Goal: Task Accomplishment & Management: Manage account settings

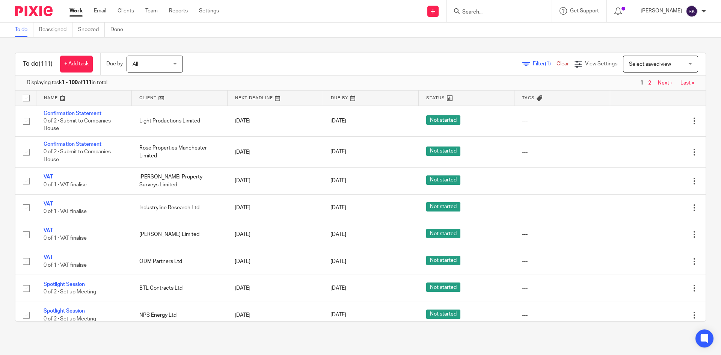
drag, startPoint x: 0, startPoint y: 0, endPoint x: 485, endPoint y: 9, distance: 485.5
click at [486, 8] on form at bounding box center [502, 10] width 80 height 9
click at [485, 11] on input "Search" at bounding box center [496, 12] width 68 height 7
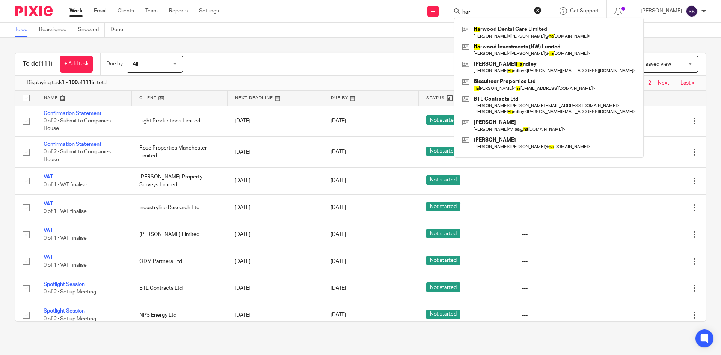
type input "har"
click button "submit" at bounding box center [0, 0] width 0 height 0
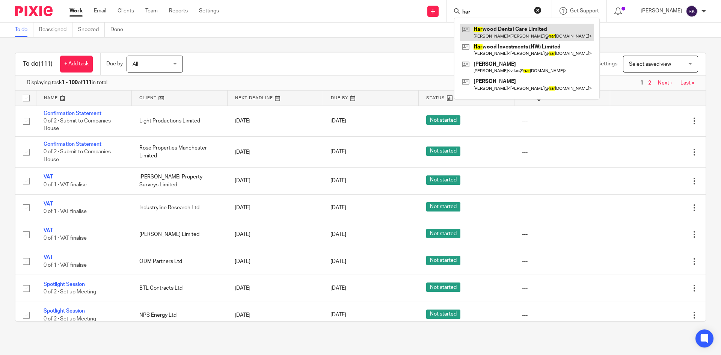
click at [502, 28] on link at bounding box center [527, 32] width 134 height 17
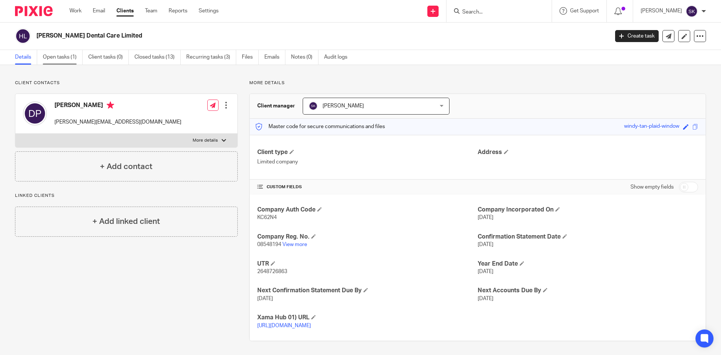
click at [70, 59] on link "Open tasks (1)" at bounding box center [63, 57] width 40 height 15
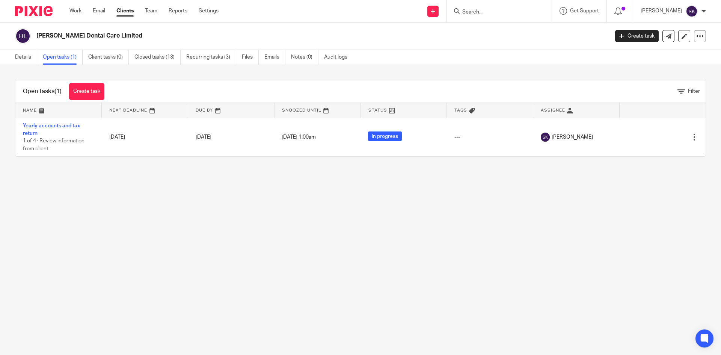
click at [209, 60] on link "Recurring tasks (3)" at bounding box center [211, 57] width 50 height 15
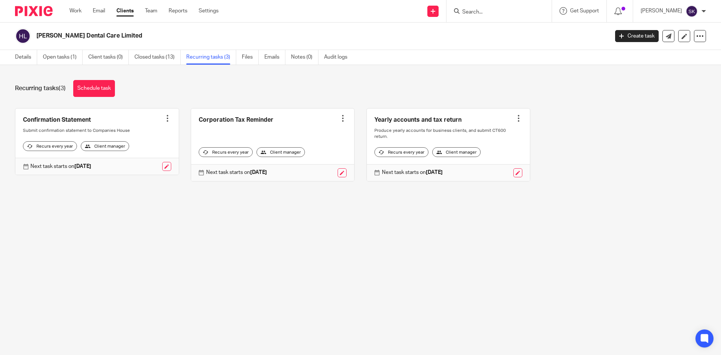
click at [515, 115] on div at bounding box center [519, 119] width 8 height 8
click at [514, 177] on link at bounding box center [518, 172] width 9 height 9
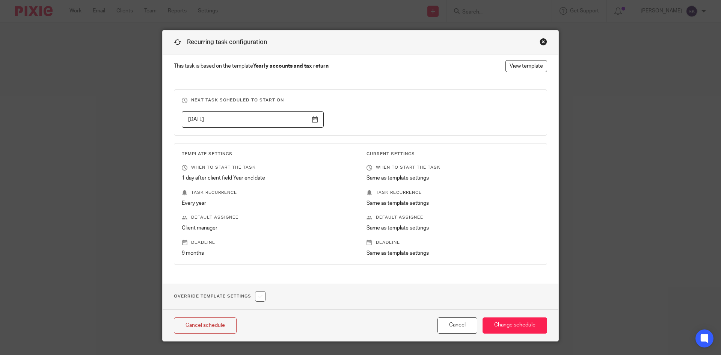
click at [540, 41] on div "Close this dialog window" at bounding box center [544, 42] width 8 height 8
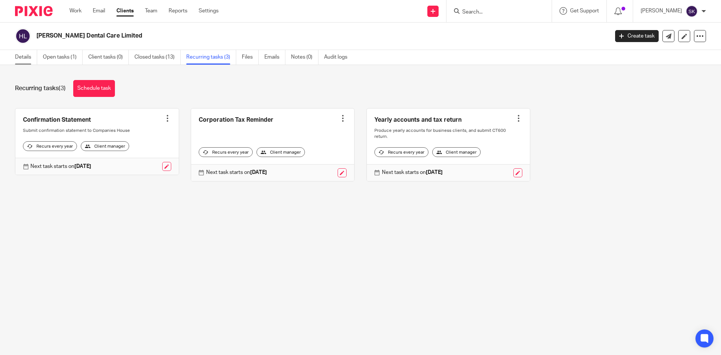
click at [34, 61] on link "Details" at bounding box center [26, 57] width 22 height 15
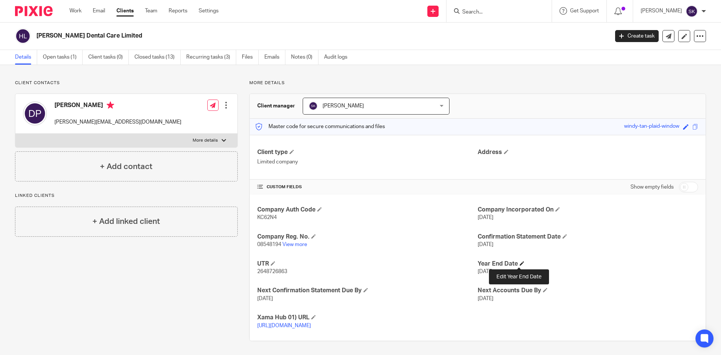
click at [520, 261] on span at bounding box center [522, 263] width 5 height 5
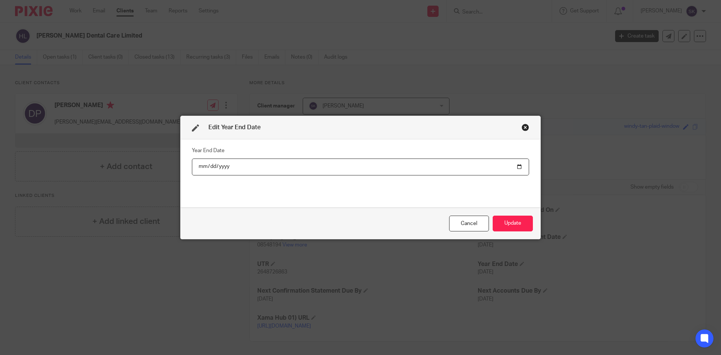
click at [519, 167] on input "[DATE]" at bounding box center [360, 167] width 337 height 17
type input "[DATE]"
click at [500, 219] on button "Update" at bounding box center [513, 224] width 40 height 16
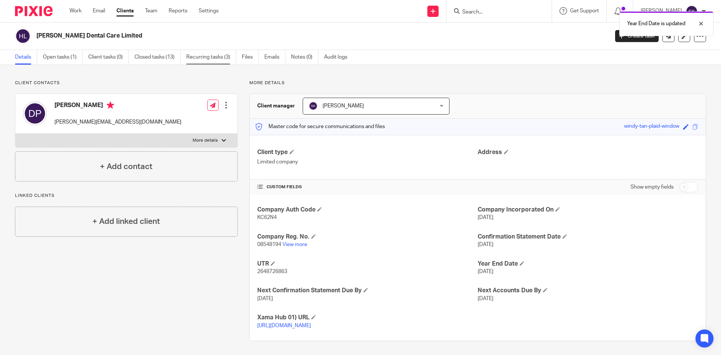
click at [222, 61] on link "Recurring tasks (3)" at bounding box center [211, 57] width 50 height 15
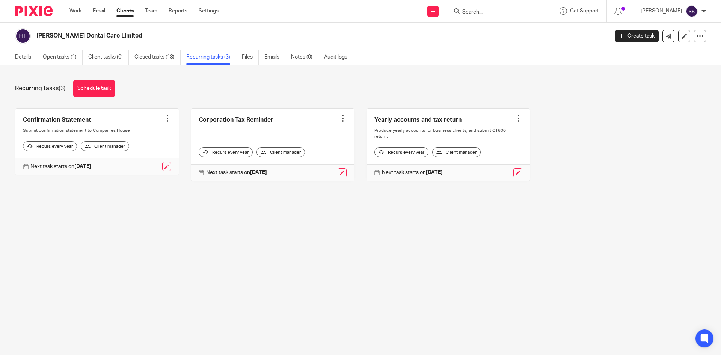
click at [513, 14] on input "Search" at bounding box center [496, 12] width 68 height 7
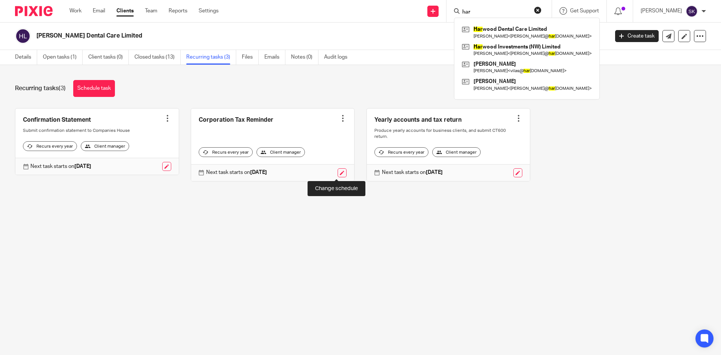
type input "har"
click at [339, 174] on link at bounding box center [342, 172] width 9 height 9
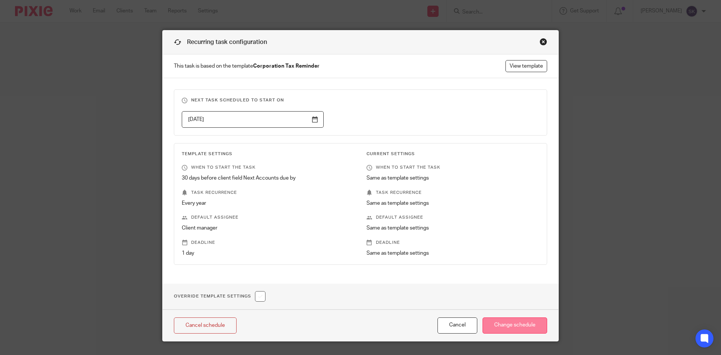
click at [519, 323] on input "Change schedule" at bounding box center [515, 325] width 65 height 16
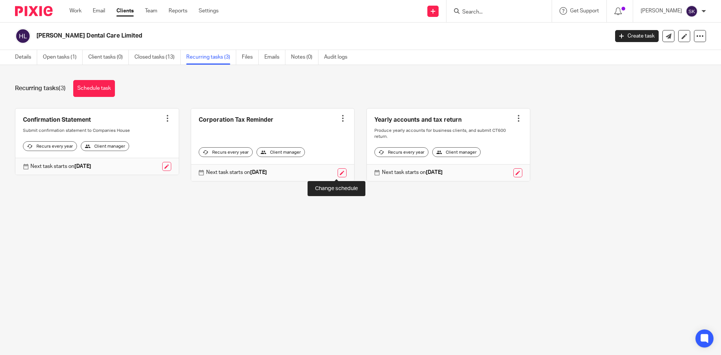
click at [338, 177] on link at bounding box center [342, 172] width 9 height 9
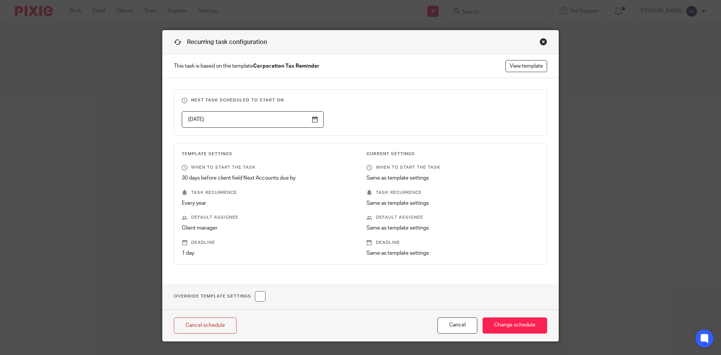
click at [540, 45] on div "Close this dialog window" at bounding box center [544, 42] width 8 height 8
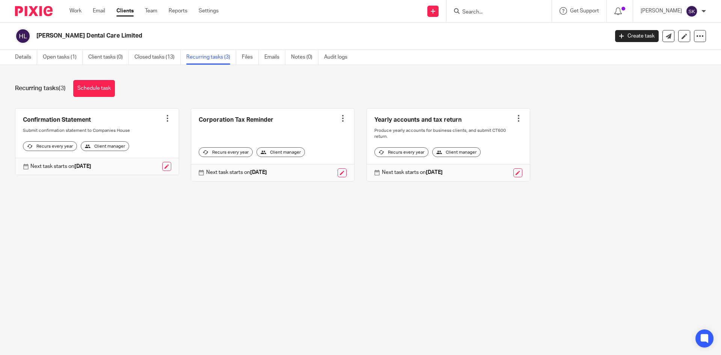
click at [507, 6] on form at bounding box center [502, 10] width 80 height 9
click at [498, 12] on input "Search" at bounding box center [496, 12] width 68 height 7
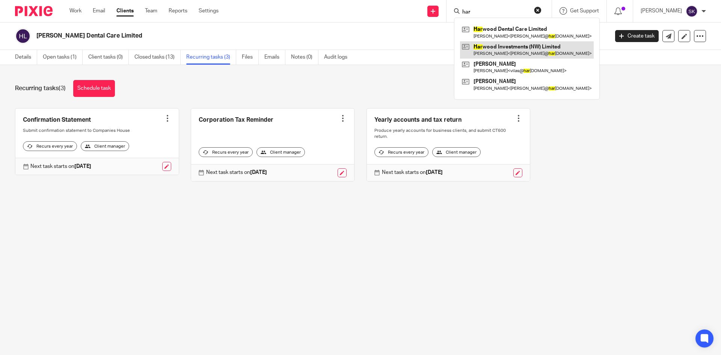
type input "har"
click at [506, 45] on link at bounding box center [527, 49] width 134 height 17
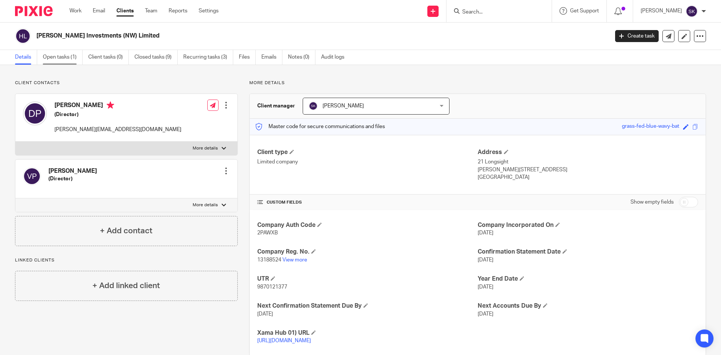
click at [77, 59] on link "Open tasks (1)" at bounding box center [63, 57] width 40 height 15
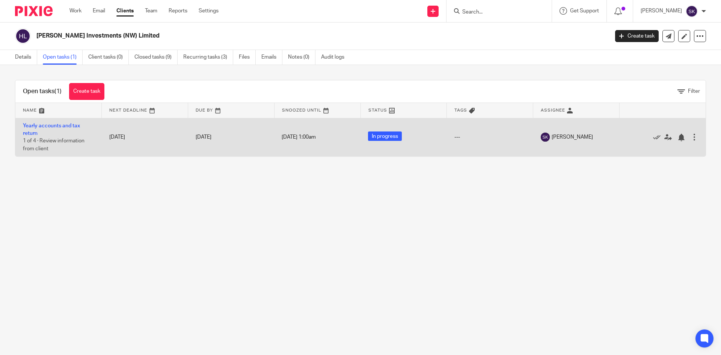
click at [691, 136] on div at bounding box center [695, 137] width 8 height 8
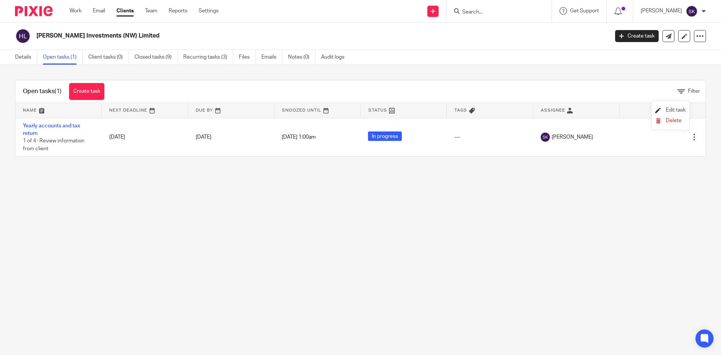
click at [664, 109] on link "Edit task" at bounding box center [671, 109] width 30 height 5
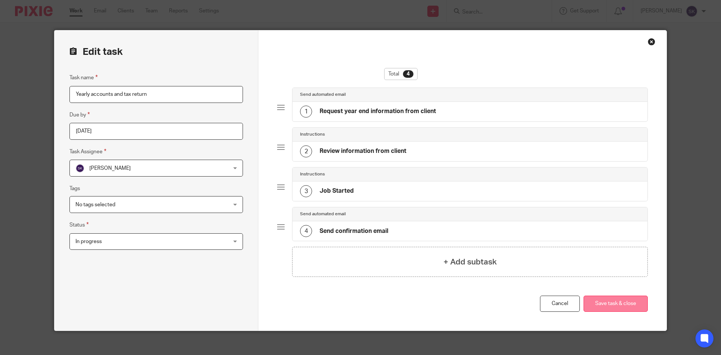
click at [600, 304] on button "Save task & close" at bounding box center [616, 304] width 64 height 16
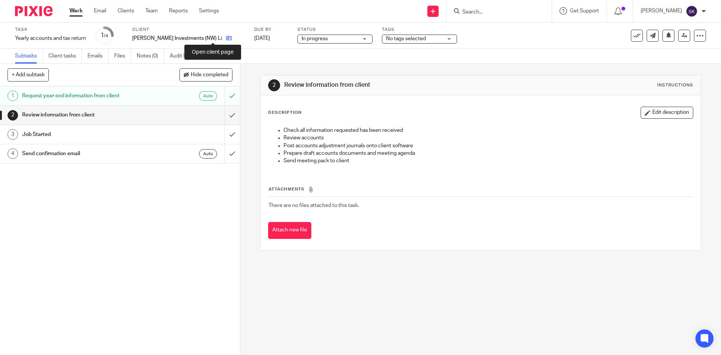
click at [226, 40] on icon at bounding box center [229, 38] width 6 height 6
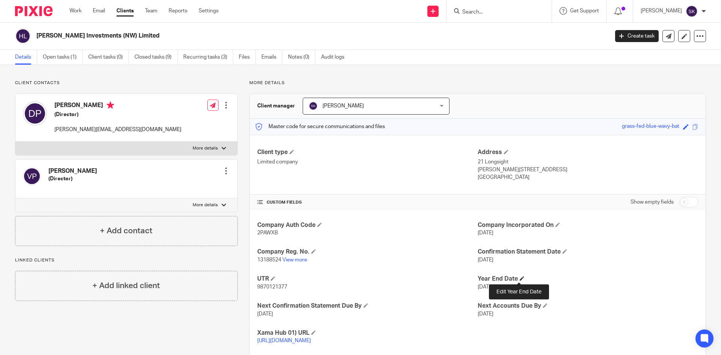
click at [520, 277] on span at bounding box center [522, 278] width 5 height 5
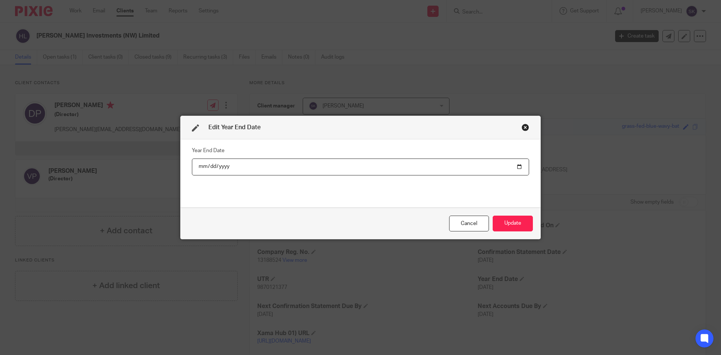
click at [517, 168] on input "[DATE]" at bounding box center [360, 167] width 337 height 17
type input "[DATE]"
click at [513, 222] on button "Update" at bounding box center [513, 224] width 40 height 16
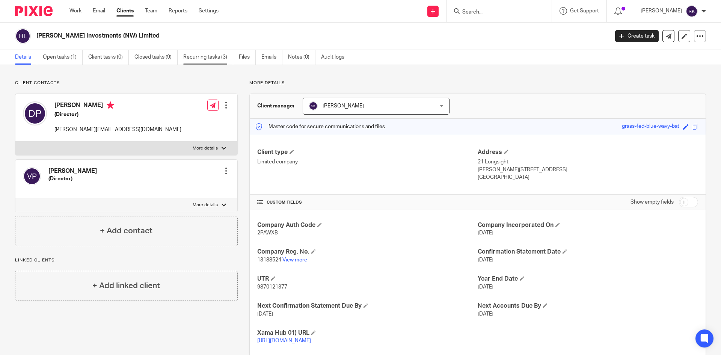
click at [219, 60] on link "Recurring tasks (3)" at bounding box center [208, 57] width 50 height 15
